Goal: Find contact information: Find contact information

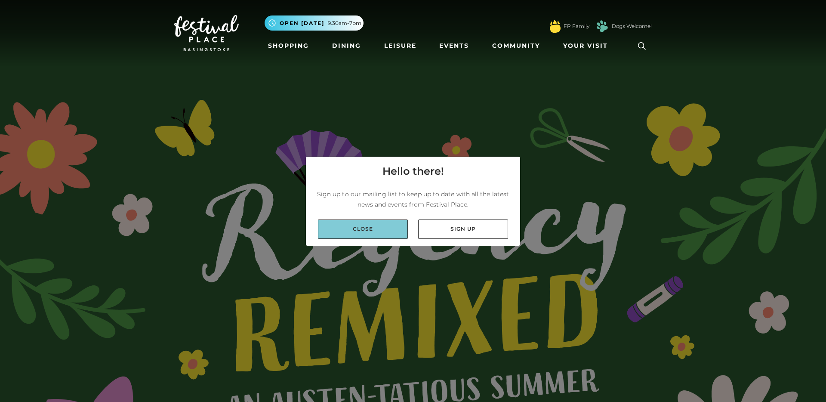
click at [361, 231] on link "Close" at bounding box center [363, 229] width 90 height 19
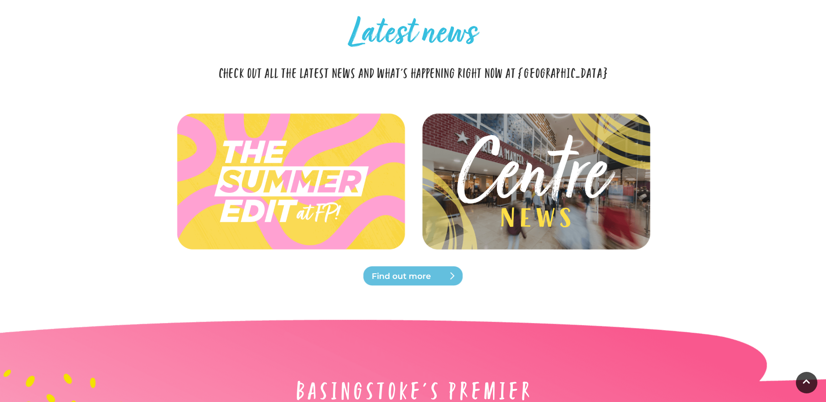
scroll to position [2884, 0]
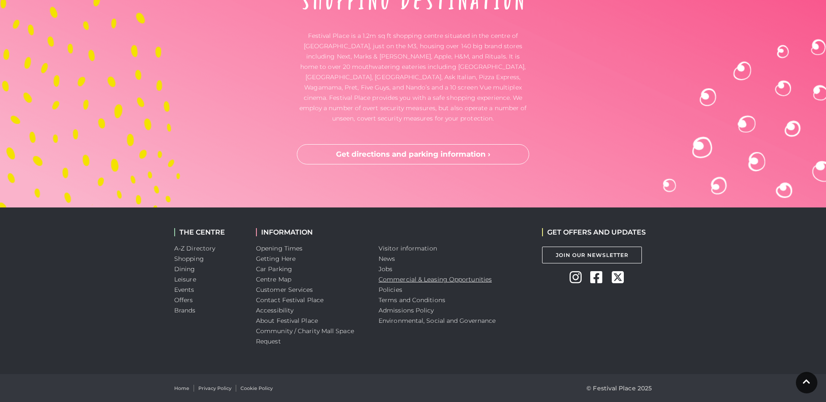
click at [393, 278] on link "Commercial & Leasing Opportunities" at bounding box center [435, 279] width 113 height 8
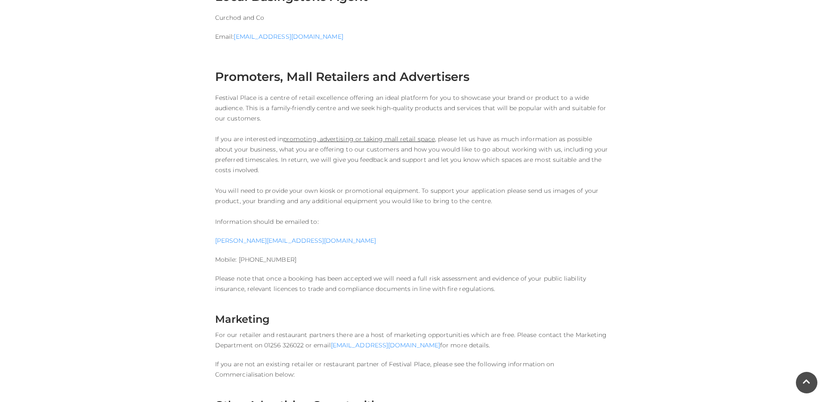
scroll to position [845, 0]
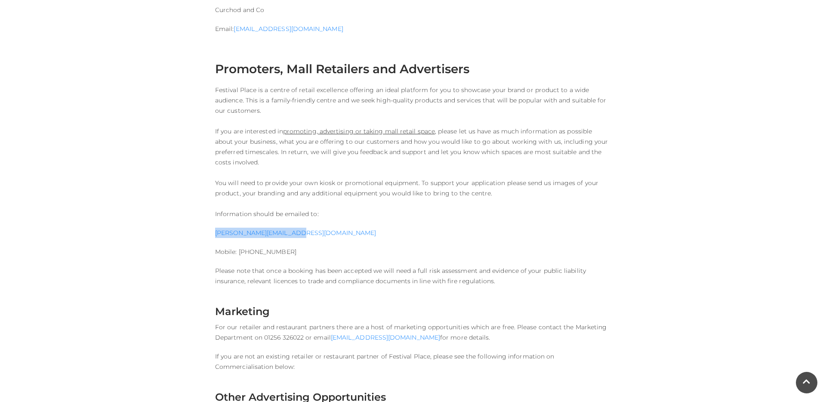
drag, startPoint x: 300, startPoint y: 235, endPoint x: 207, endPoint y: 235, distance: 92.1
copy link "hannah@mallsolutions.uk"
